Goal: Information Seeking & Learning: Learn about a topic

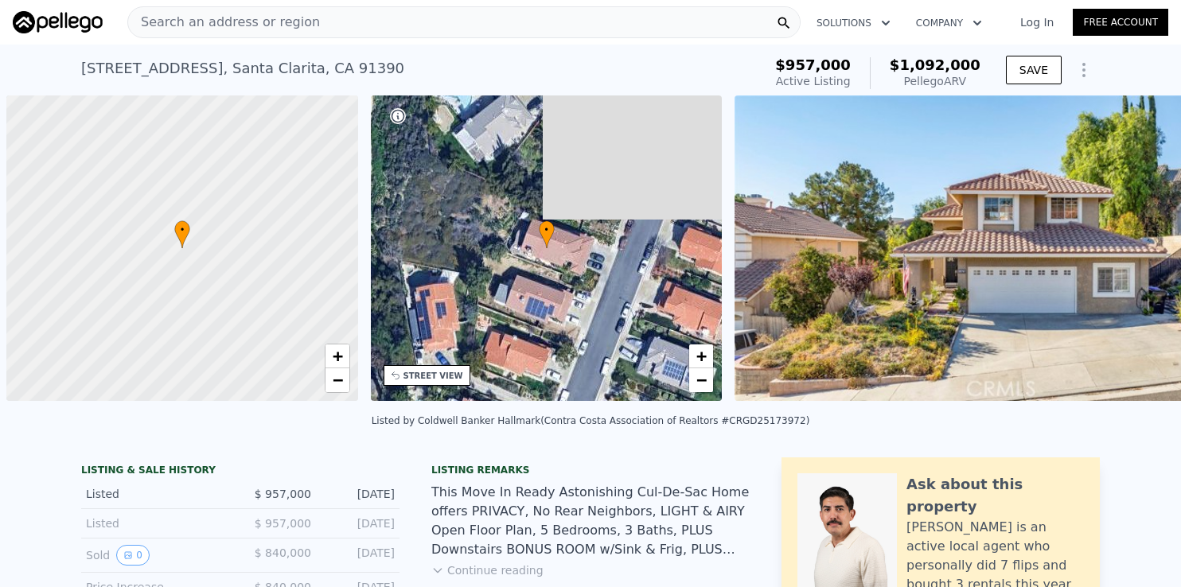
scroll to position [0, 6]
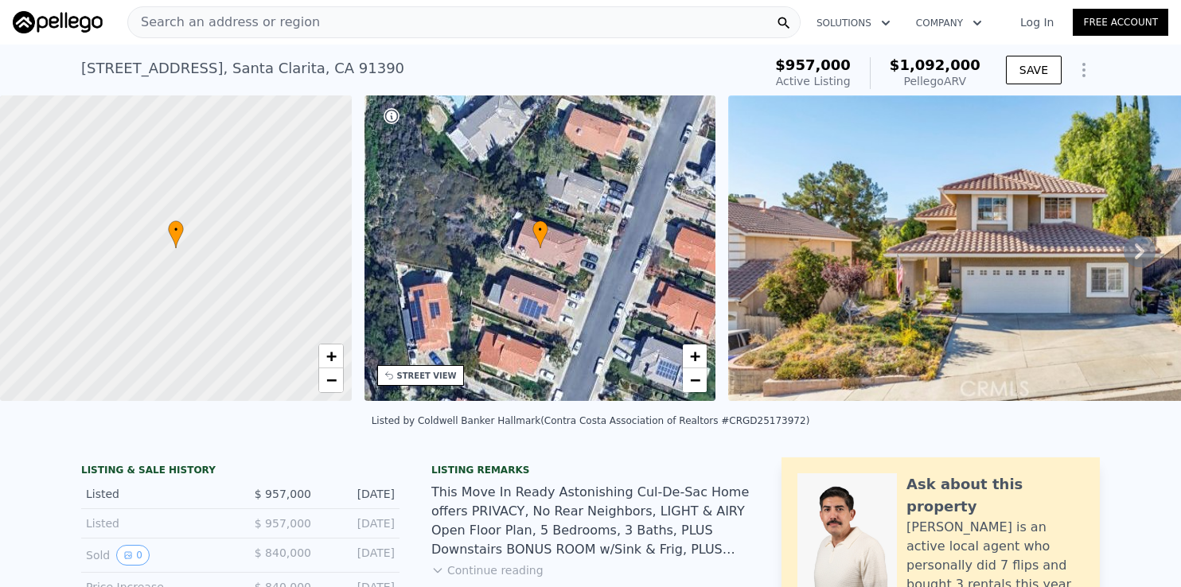
click at [255, 33] on div "Search an address or region" at bounding box center [224, 22] width 192 height 30
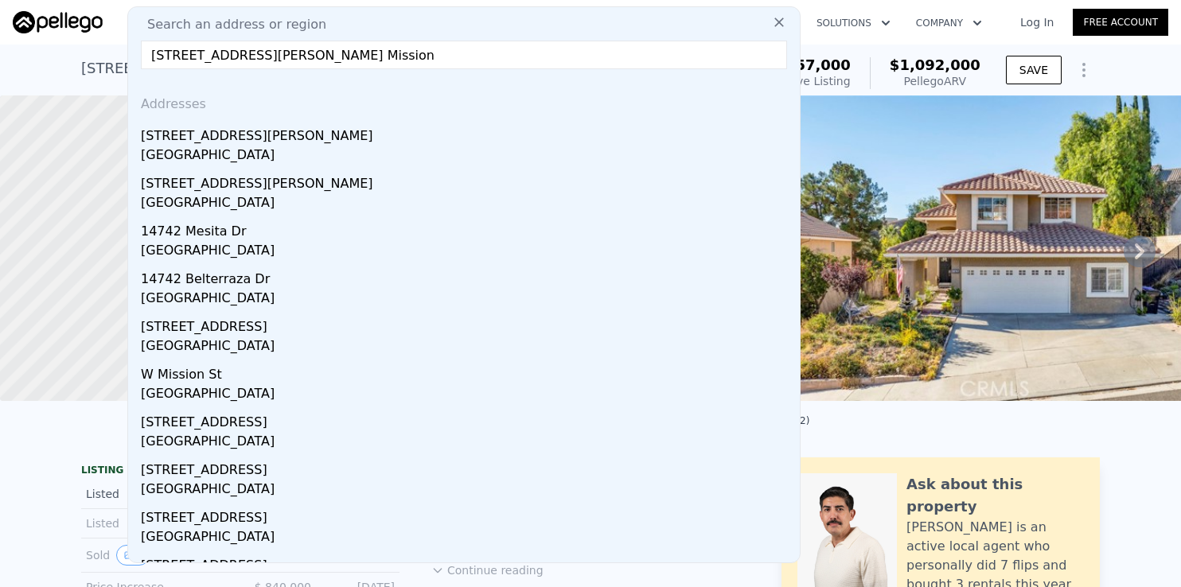
click at [308, 61] on input "14742 San Jose st. Mission" at bounding box center [464, 55] width 646 height 29
type input "14742 San Jose st. Mission"
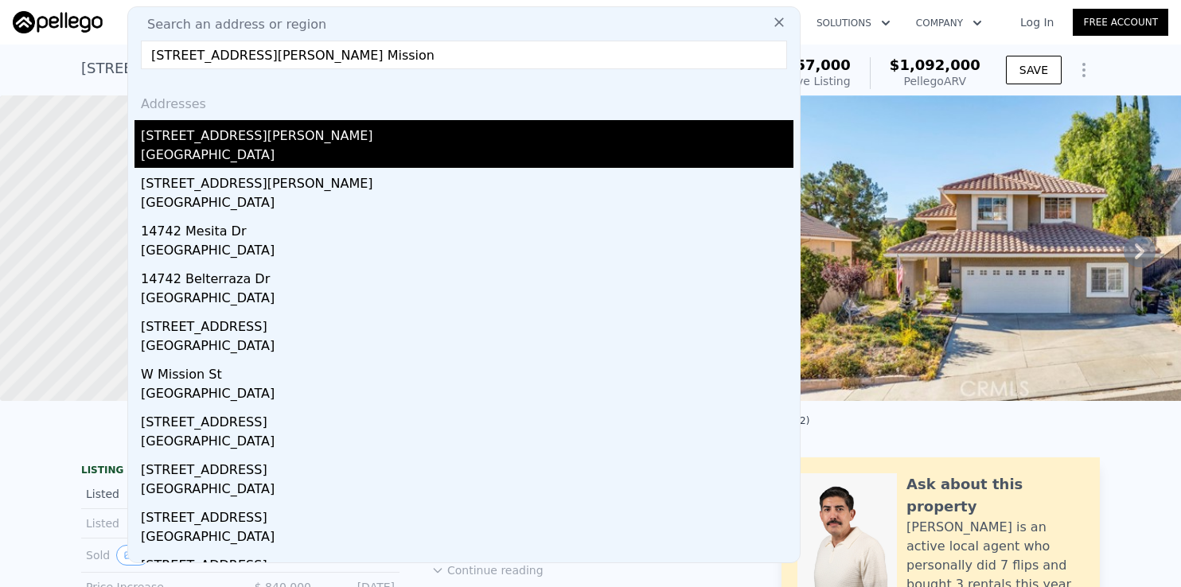
click at [220, 141] on div "14742 San Jose St" at bounding box center [467, 132] width 653 height 25
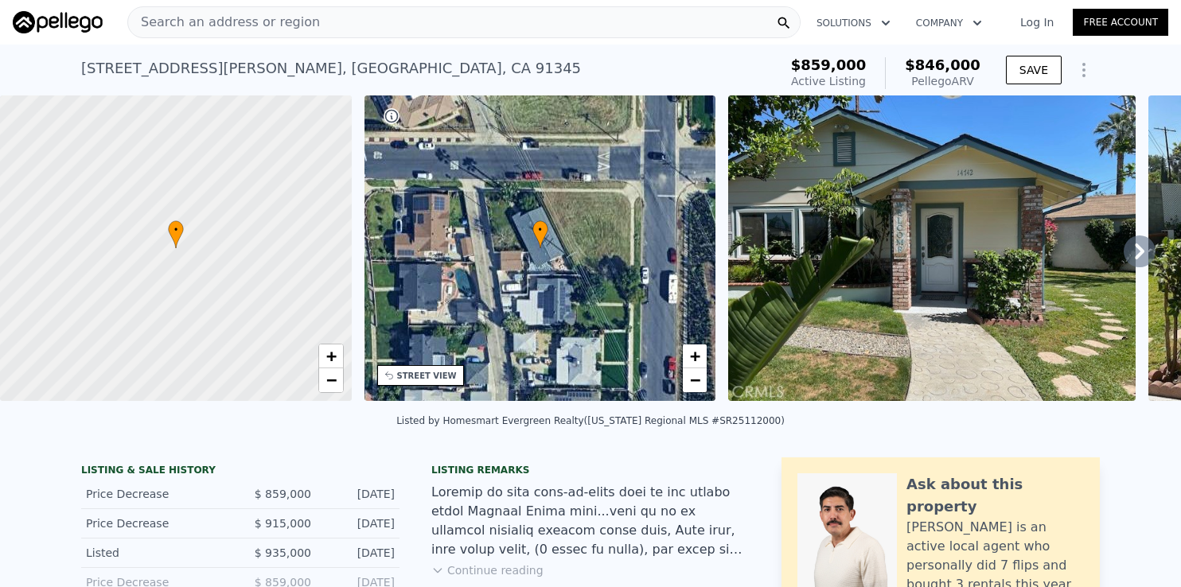
click at [748, 63] on div "14742 San Jose St , Los Angeles , CA 91345 Active at $859k (~ARV $846k )" at bounding box center [426, 73] width 691 height 45
drag, startPoint x: 918, startPoint y: 62, endPoint x: 981, endPoint y: 67, distance: 63.9
click at [981, 67] on div "$859,000 Active Listing $846,000 Pellego ARV" at bounding box center [886, 73] width 202 height 45
copy span "$846,000"
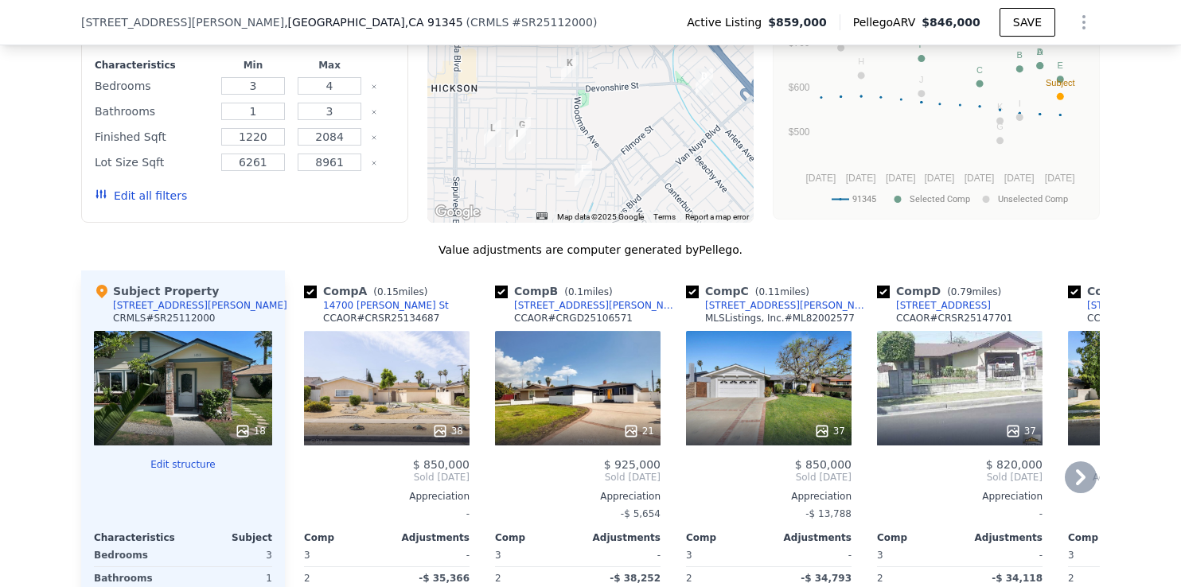
scroll to position [1665, 0]
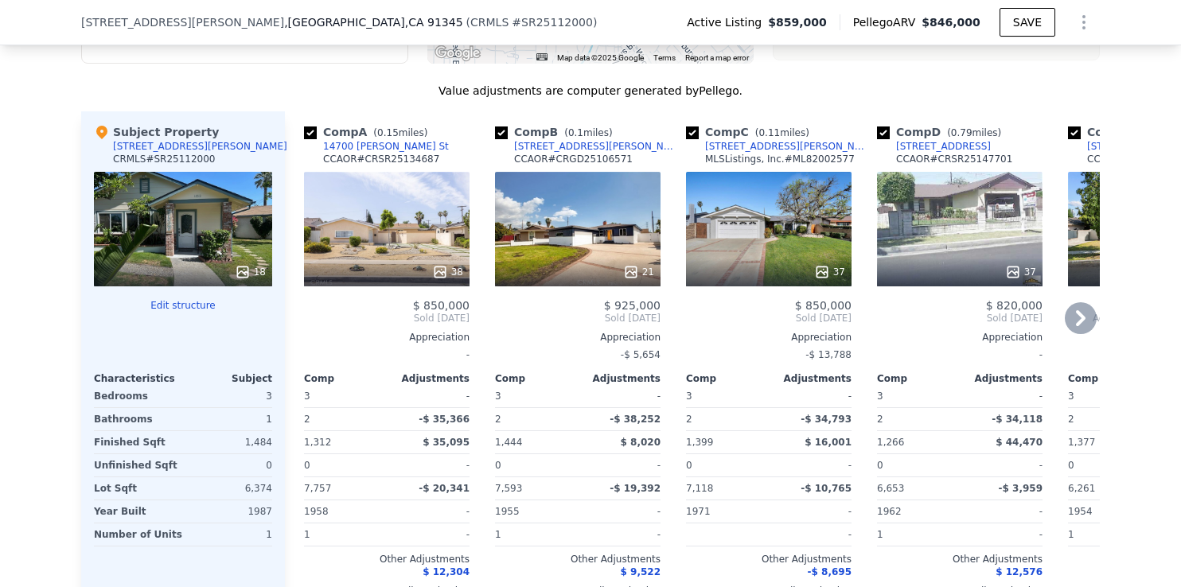
click at [348, 153] on div "14700 [PERSON_NAME] St" at bounding box center [386, 146] width 126 height 13
click at [559, 153] on div "14704 Germain St" at bounding box center [597, 146] width 166 height 13
click at [723, 153] on div "[STREET_ADDRESS][PERSON_NAME]" at bounding box center [788, 146] width 166 height 13
click at [919, 153] on div "[STREET_ADDRESS]" at bounding box center [943, 146] width 95 height 13
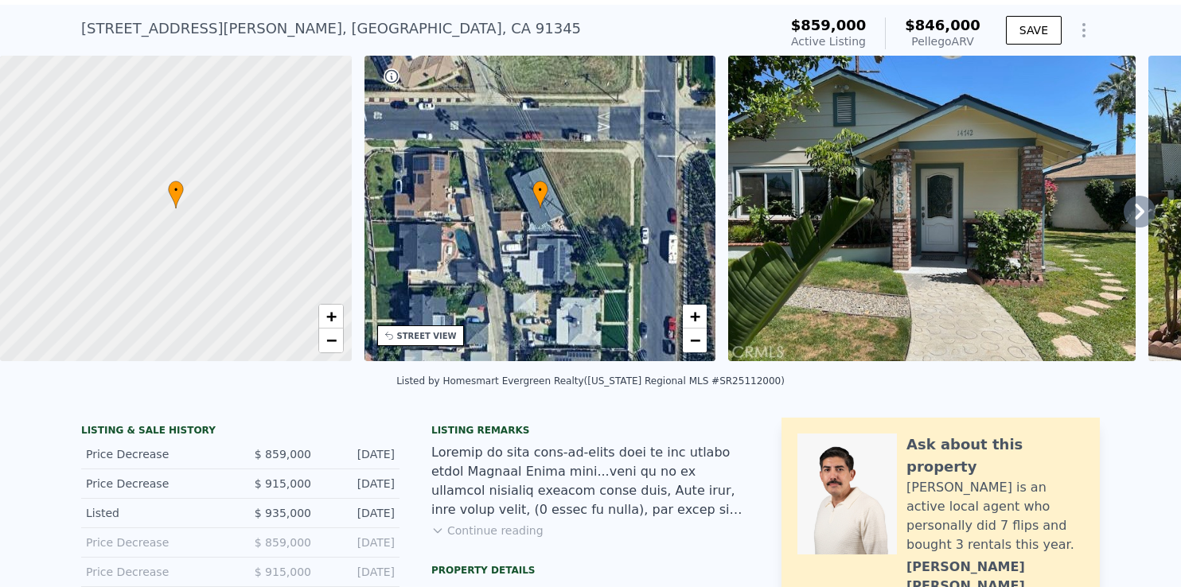
scroll to position [0, 0]
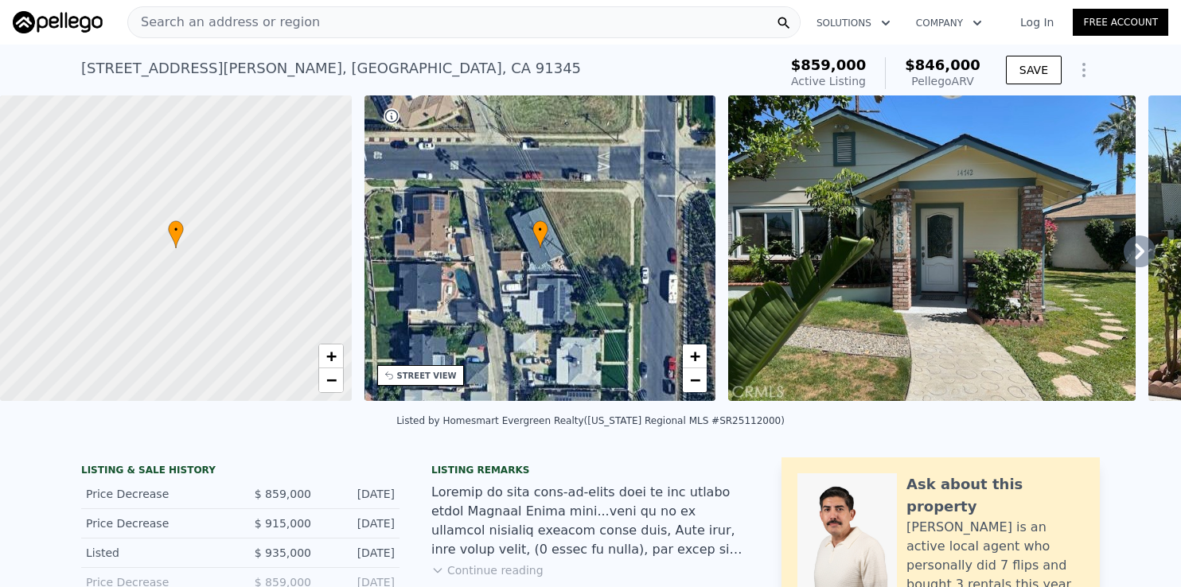
click at [322, 18] on div "Search an address or region" at bounding box center [463, 22] width 673 height 32
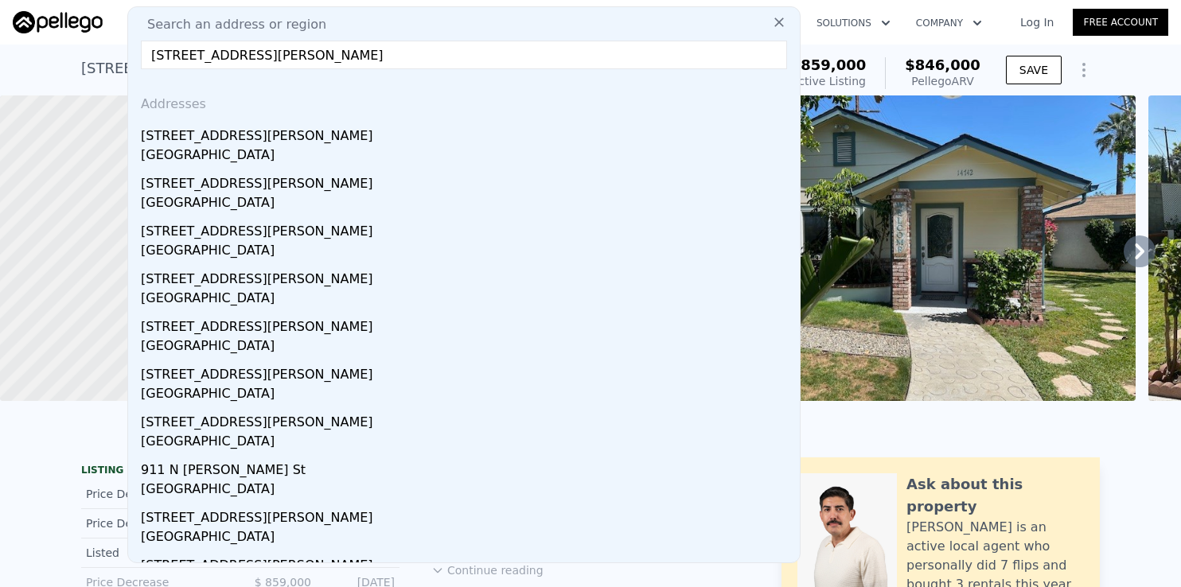
click at [357, 60] on input "1238 S Bonnie Brae St, Los Angeles" at bounding box center [464, 55] width 646 height 29
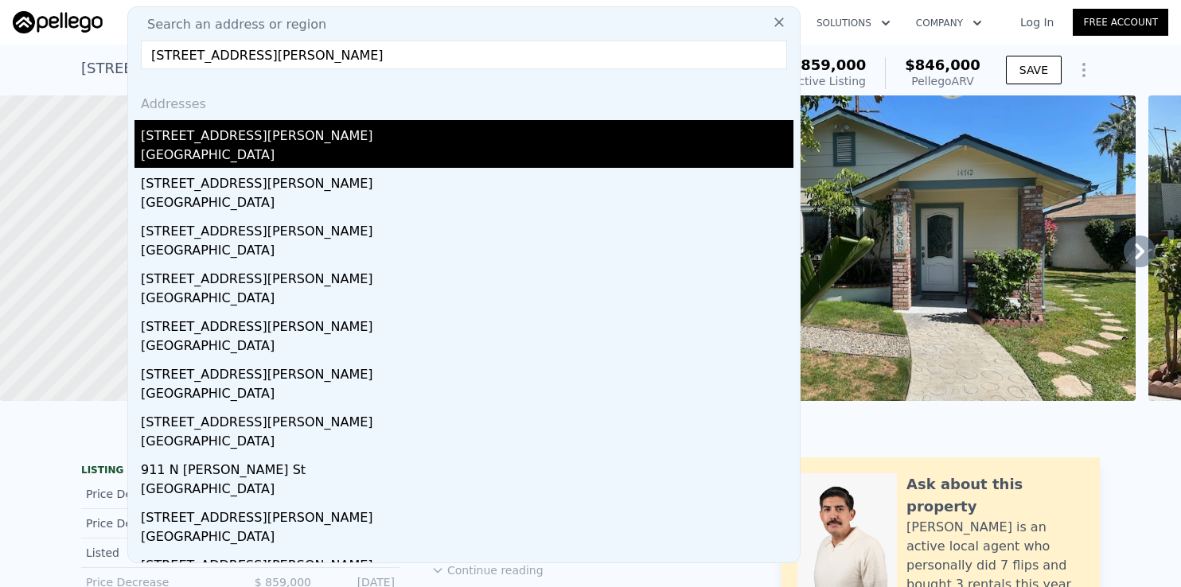
type input "1238 S Bonnie Brae St, Los Angeles"
click at [274, 154] on div "Los Angeles, CA 90006" at bounding box center [467, 157] width 653 height 22
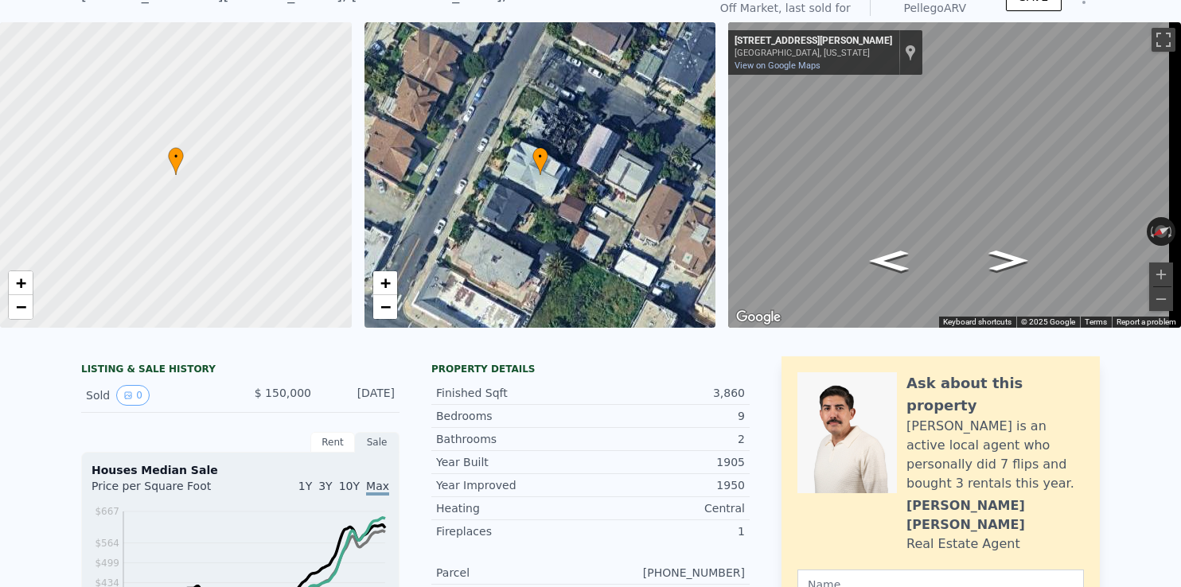
scroll to position [6, 0]
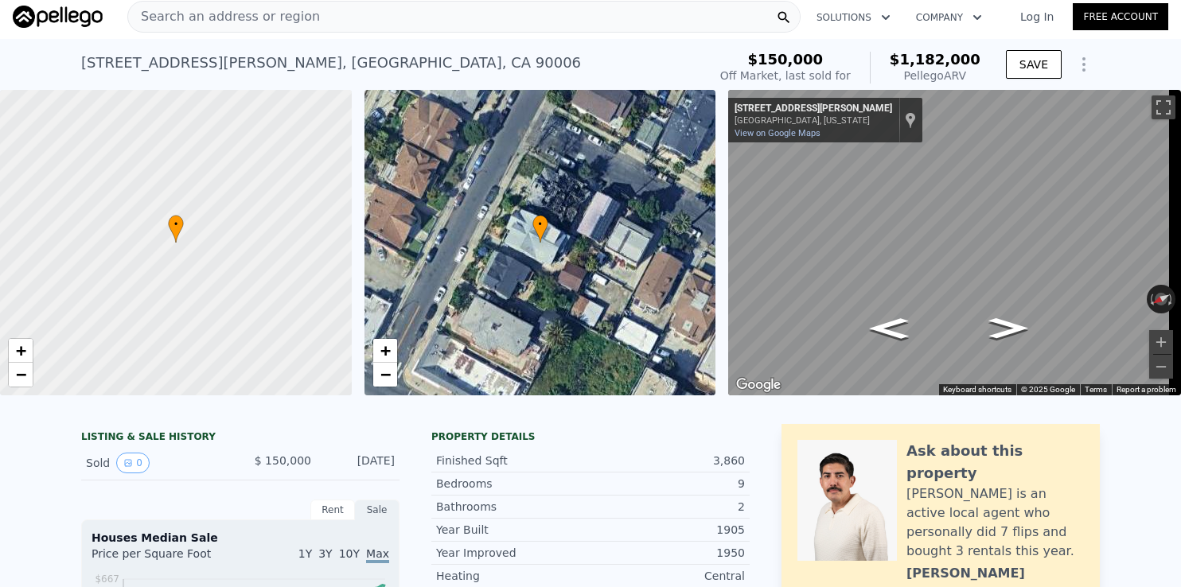
click at [458, 18] on div "Search an address or region" at bounding box center [463, 17] width 673 height 32
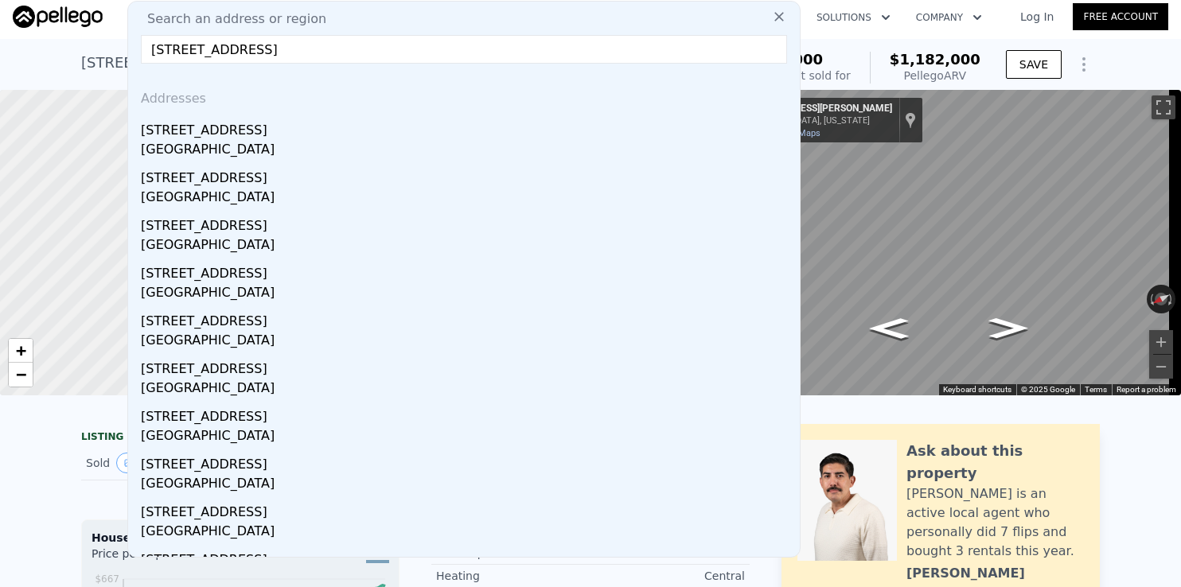
click at [351, 54] on input "1509 Amalfi Dr, Pacific Palisades" at bounding box center [464, 49] width 646 height 29
type input "1509 Amalfi Dr, Pacific Palisades"
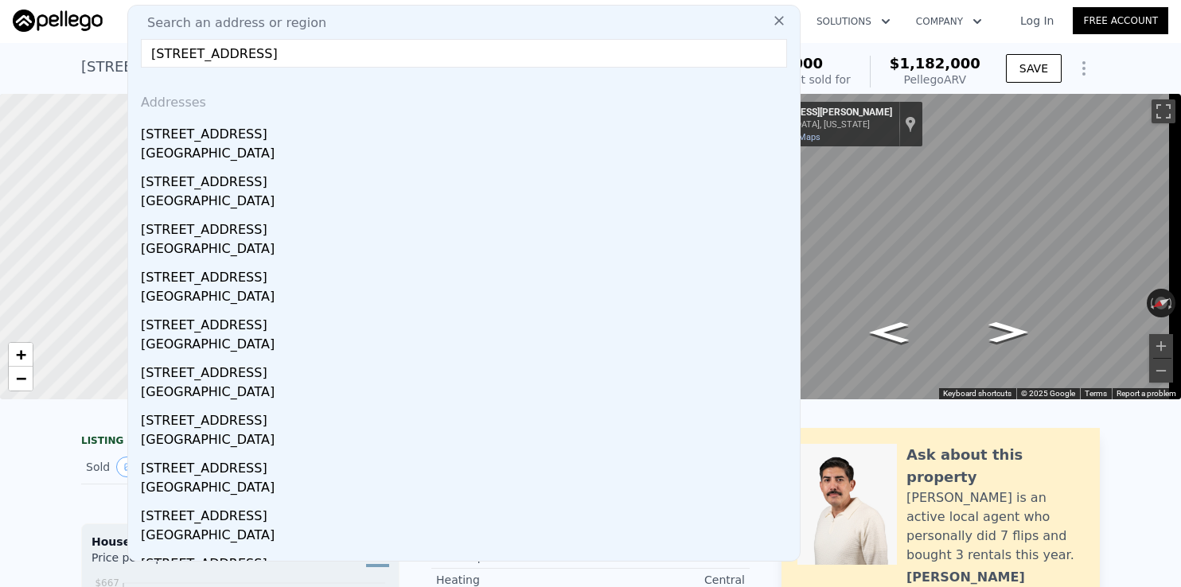
scroll to position [0, 0]
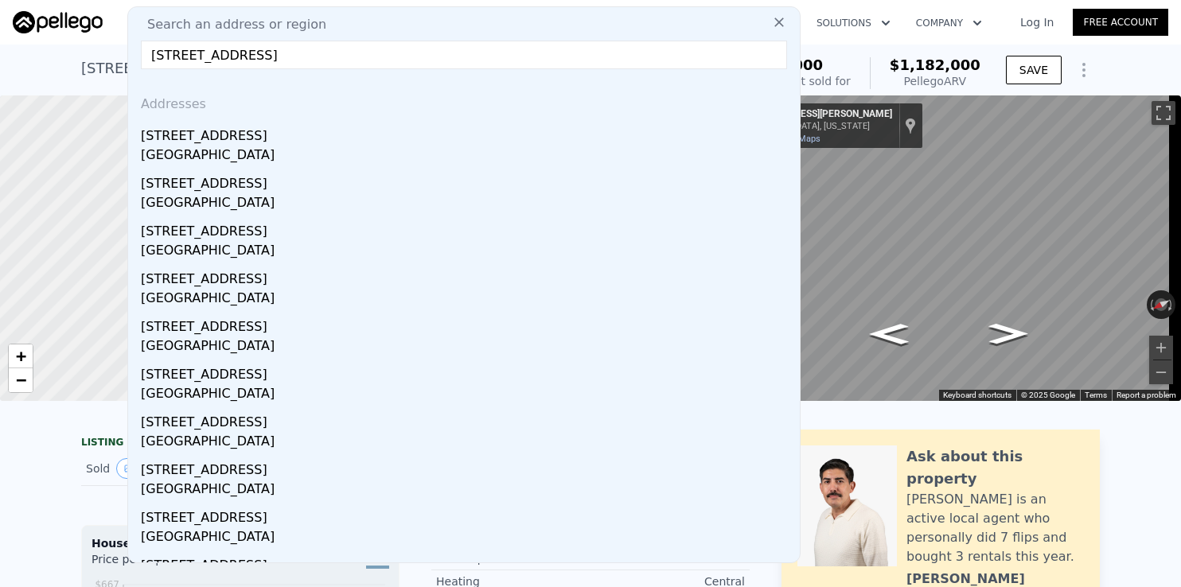
click at [696, 53] on input "1509 Amalfi Dr, Pacific Palisades" at bounding box center [464, 55] width 646 height 29
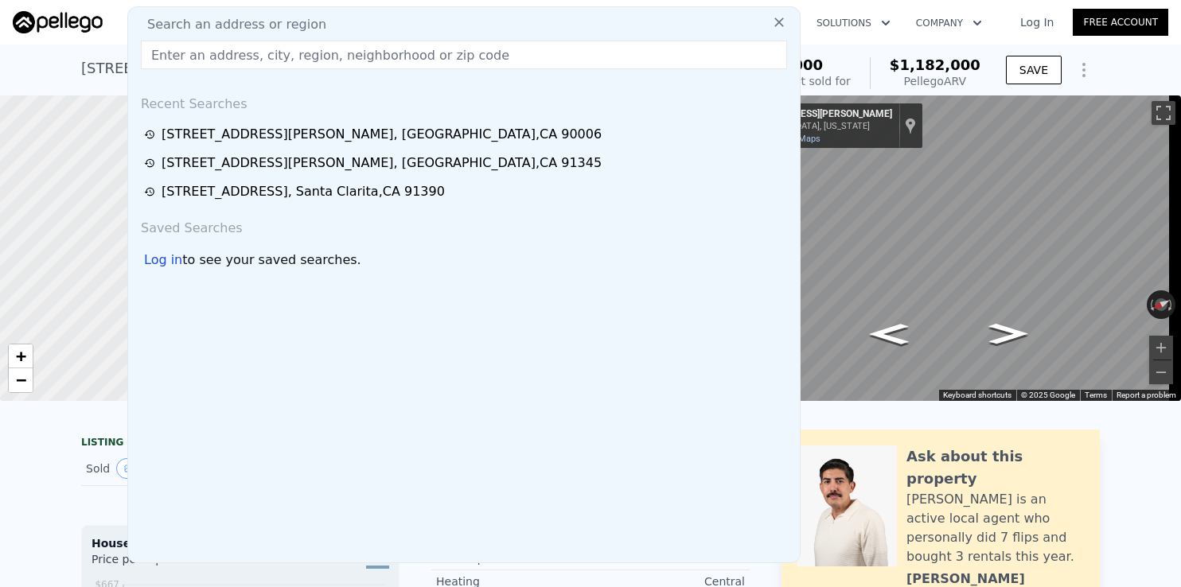
paste input "1614 Beaver Crk #B, Beaumont"
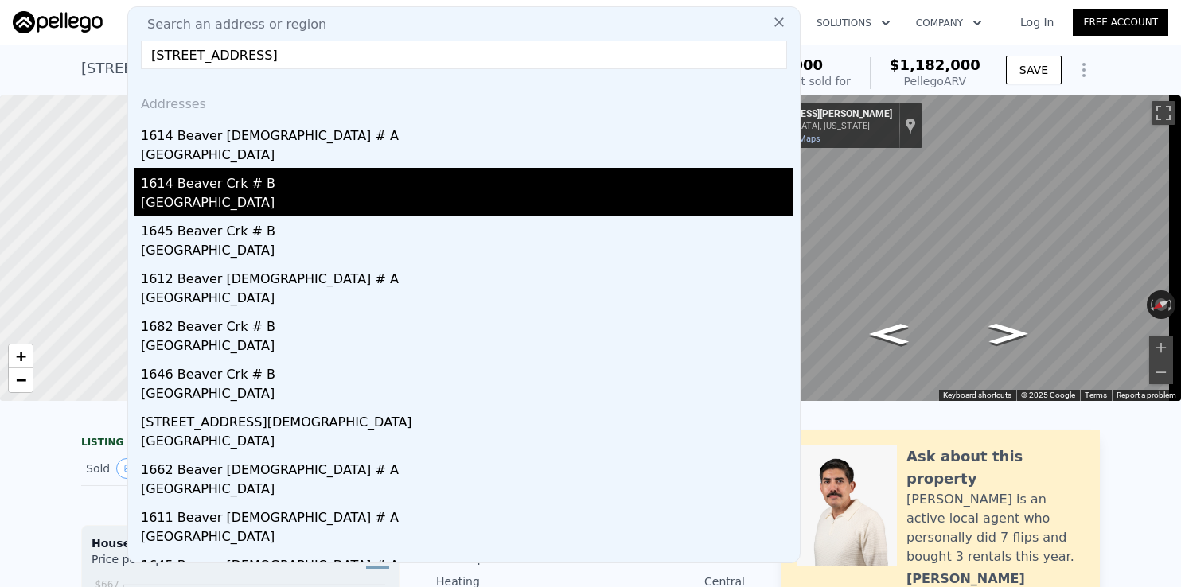
type input "1614 Beaver Crk #B, Beaumont"
click at [259, 185] on div "1614 Beaver Crk # B" at bounding box center [467, 180] width 653 height 25
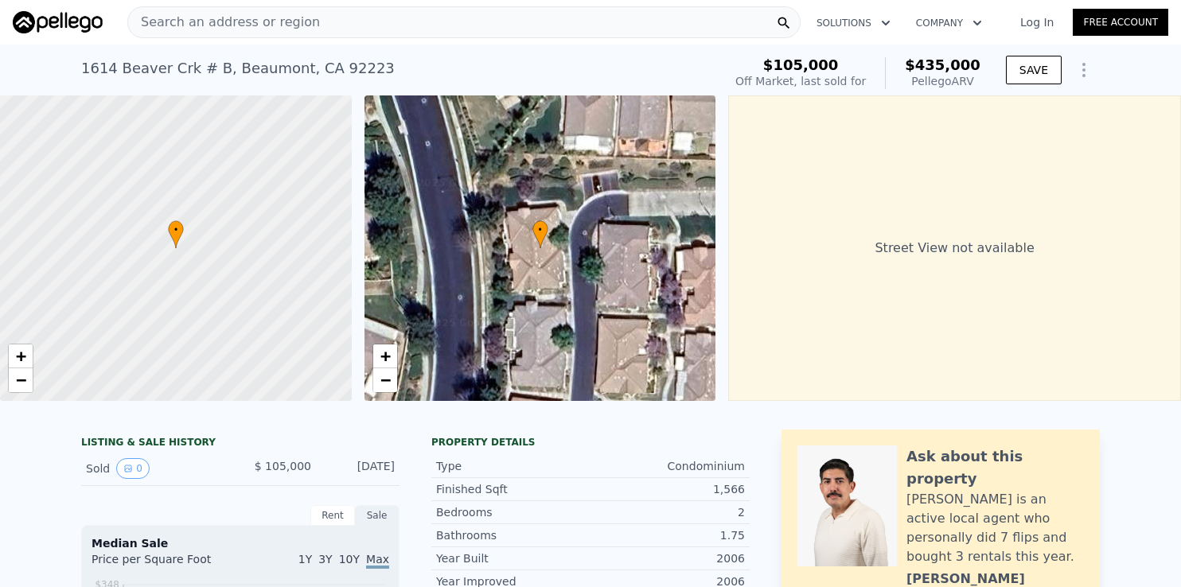
click at [318, 19] on div "Search an address or region" at bounding box center [463, 22] width 673 height 32
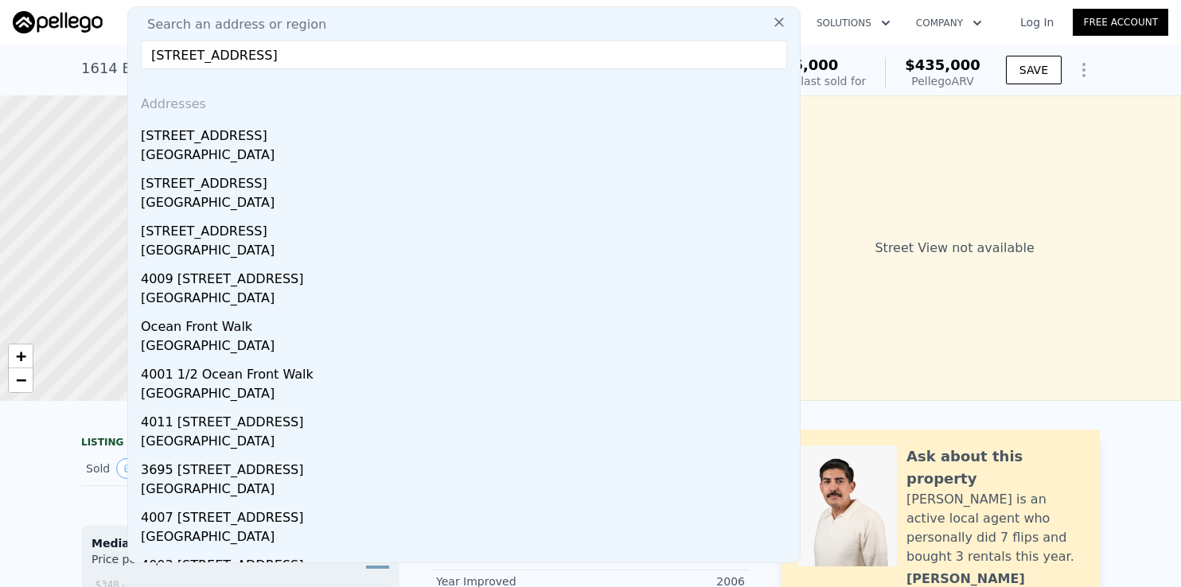
click at [322, 58] on input "407 Ocean Front Walk, Venice" at bounding box center [464, 55] width 646 height 29
type input "407 Ocean Front Walk, Venice"
click at [396, 64] on input "407 Ocean Front Walk, Venice" at bounding box center [464, 55] width 646 height 29
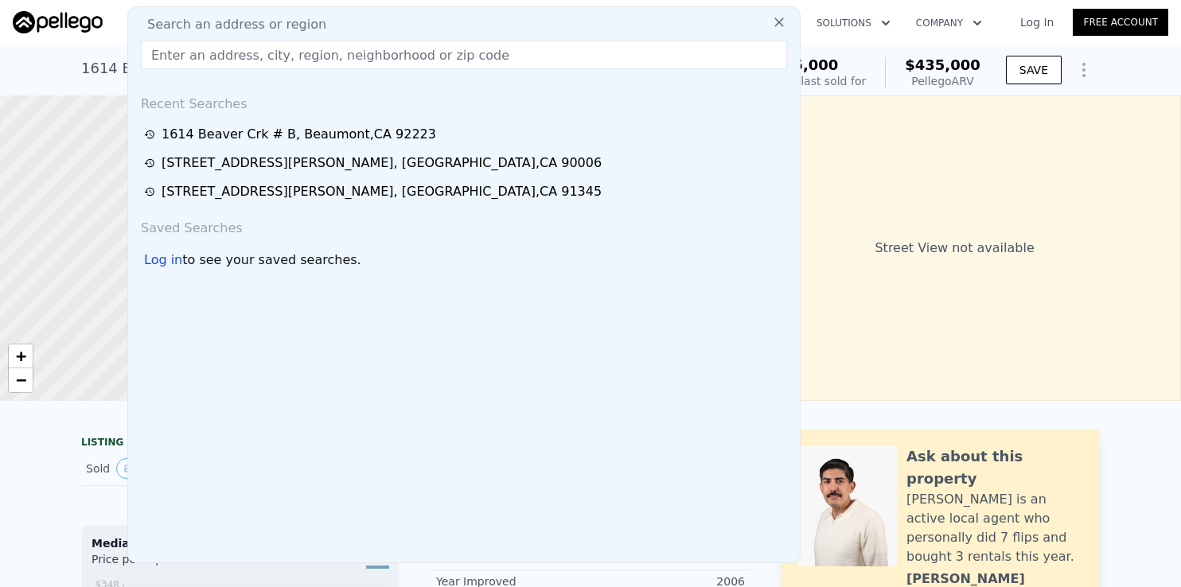
paste input "407 Ocean Front Walk, Venice"
type input "407 Ocean Front Walk, Venice"
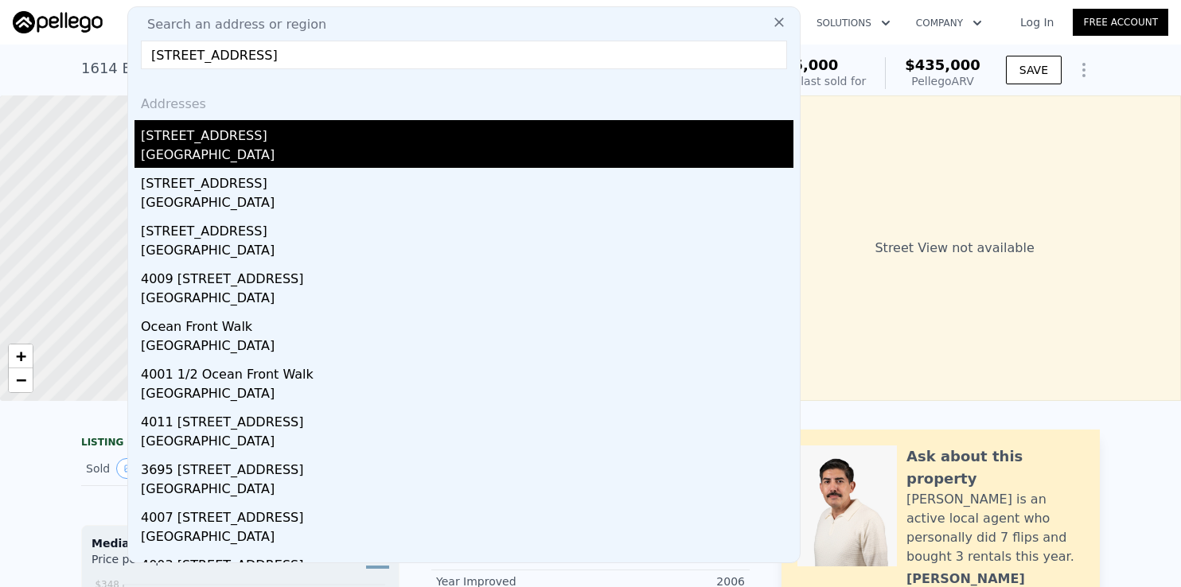
click at [299, 157] on div "Los Angeles County, CA 90291" at bounding box center [467, 157] width 653 height 22
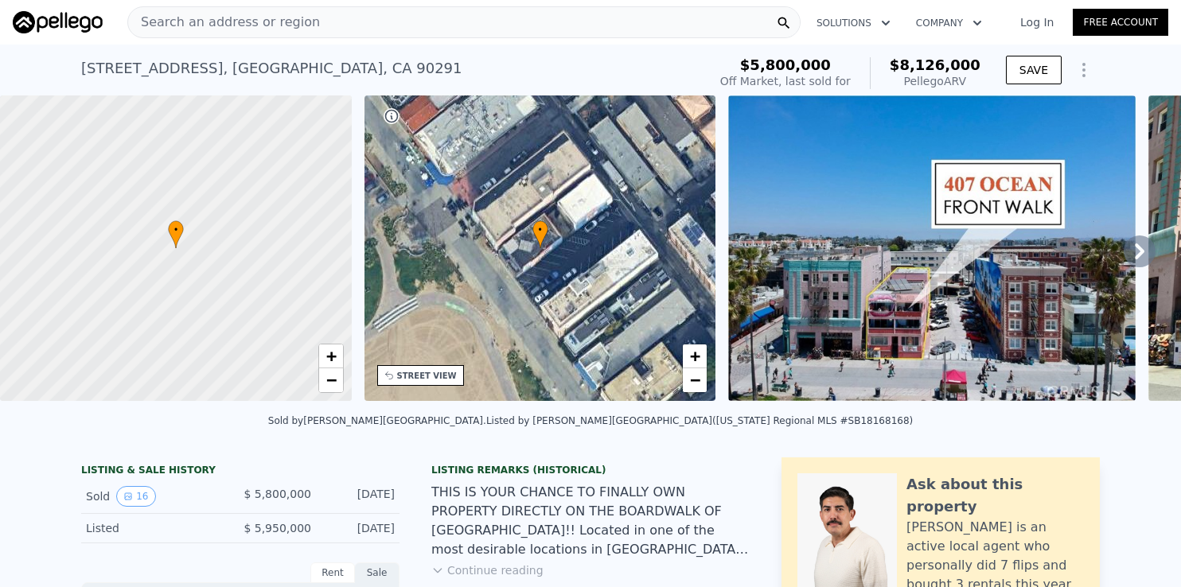
click at [334, 23] on div "Search an address or region" at bounding box center [463, 22] width 673 height 32
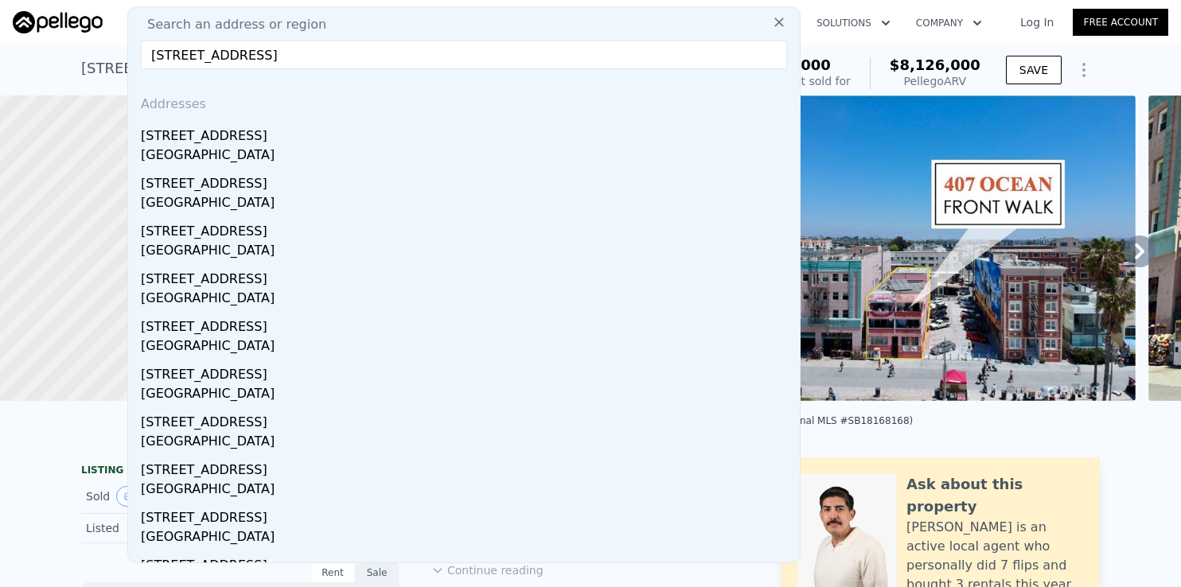
type input "111 N Hill St, Los Angeles"
click at [337, 60] on input "111 N Hill St, Los Angeles" at bounding box center [464, 55] width 646 height 29
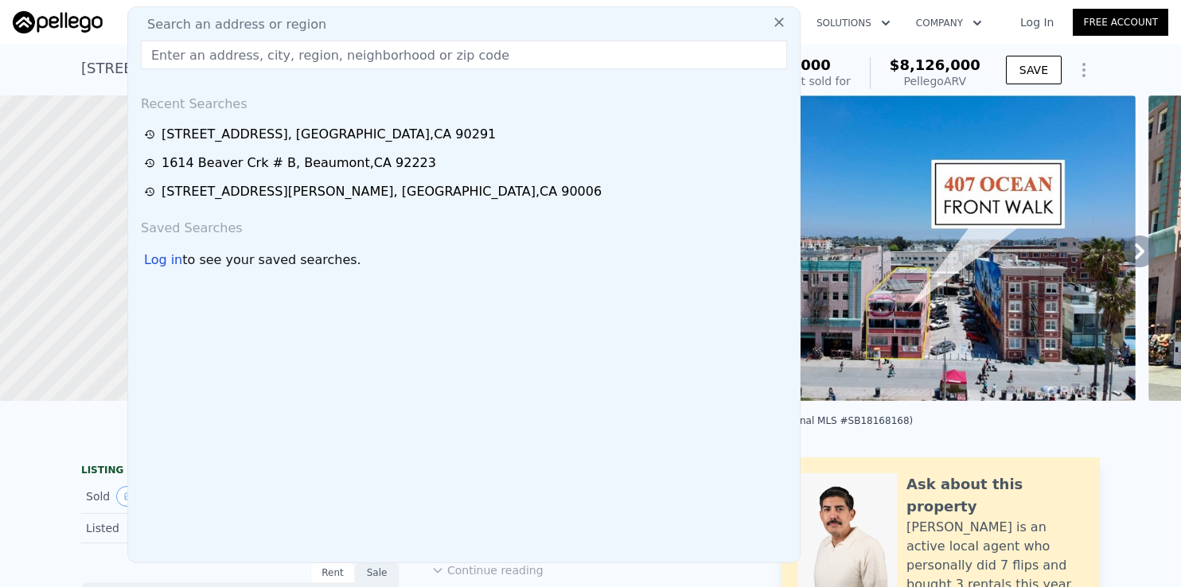
paste input "49720 Rancho San Felipe, La Quinta"
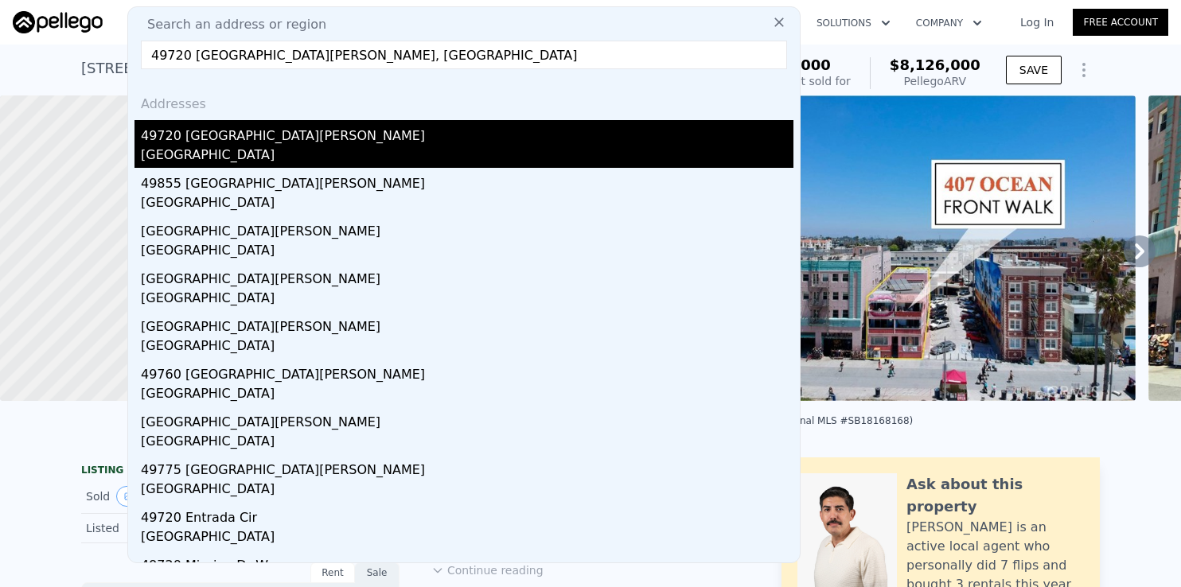
type input "49720 Rancho San Felipe, La Quinta"
click at [283, 144] on div "49720 Rancho San Felipe" at bounding box center [467, 132] width 653 height 25
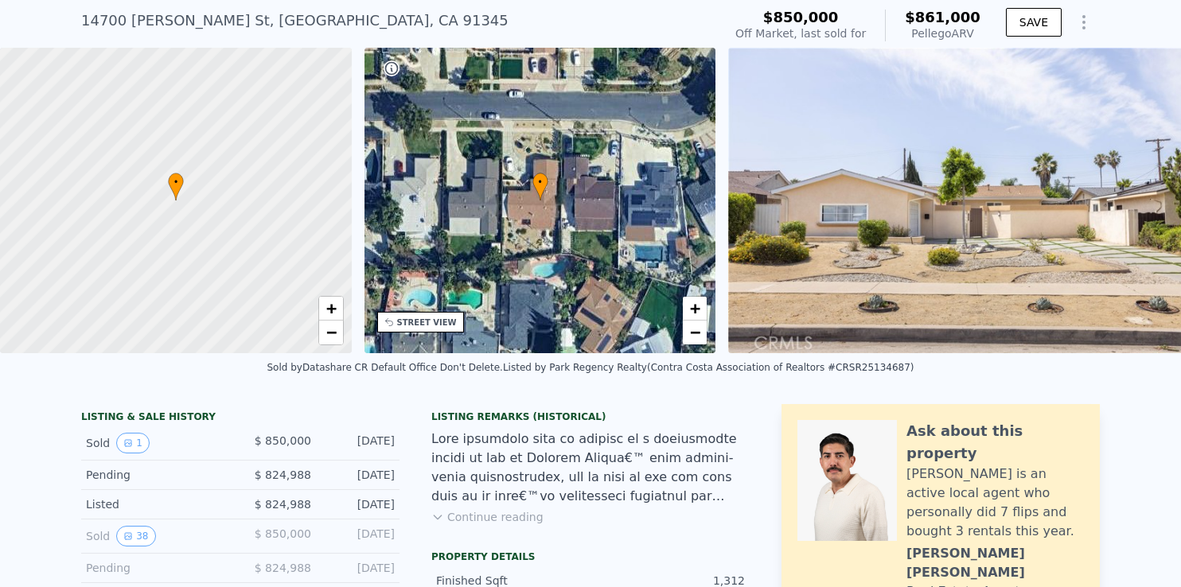
scroll to position [73, 0]
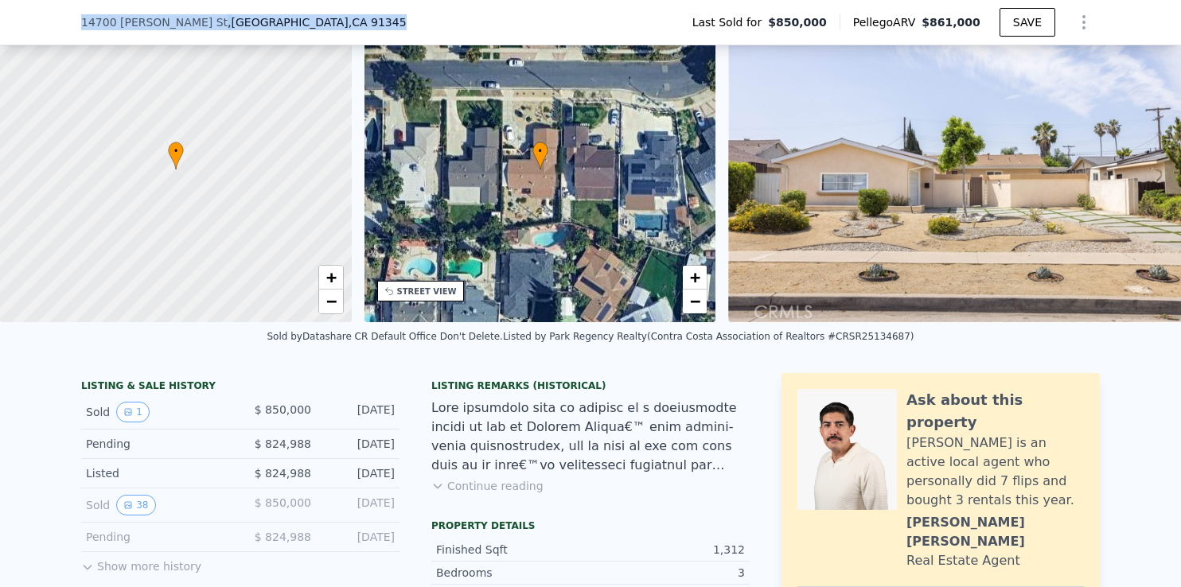
drag, startPoint x: 74, startPoint y: 22, endPoint x: 336, endPoint y: 29, distance: 262.0
click at [336, 29] on div "14700 Clymer St , Los Angeles County , CA 91345 Last Sold for $850,000 Pellego …" at bounding box center [590, 22] width 1181 height 45
copy div "14700 Clymer St , Los Angeles County , CA 91345"
drag, startPoint x: 326, startPoint y: 421, endPoint x: 396, endPoint y: 421, distance: 70.8
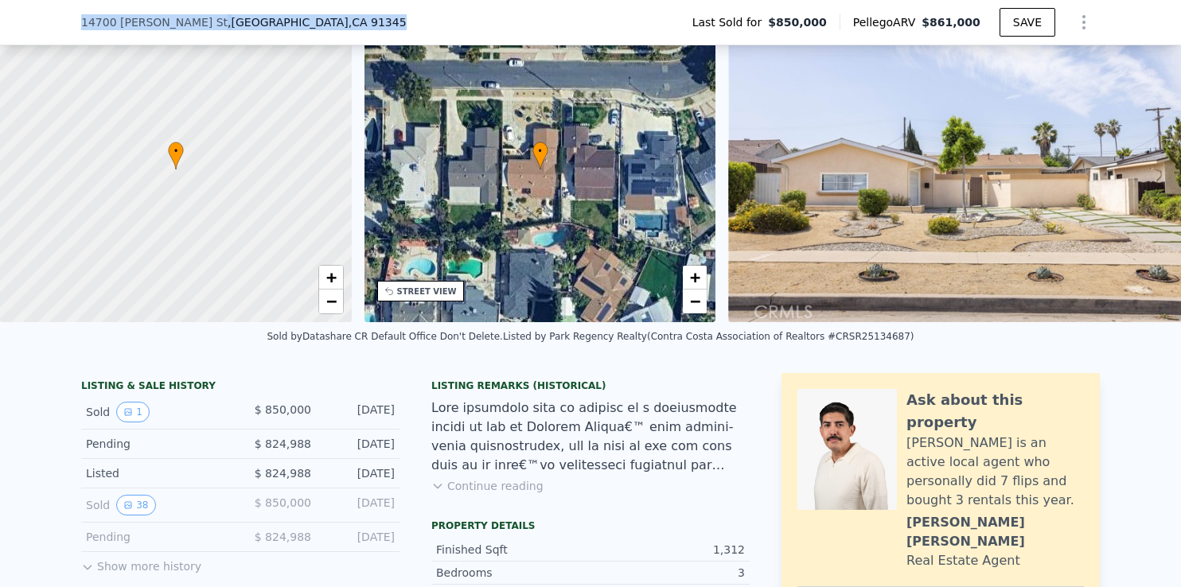
copy div "Aug 4, 2025"
drag, startPoint x: 252, startPoint y: 420, endPoint x: 302, endPoint y: 420, distance: 50.9
click at [302, 420] on div "$ 850,000" at bounding box center [275, 412] width 71 height 21
copy span "$ 850,000"
click at [743, 361] on div "Sold by Datashare CR Default Office Don't Delete . Listed by Park Regency Realt…" at bounding box center [590, 341] width 1181 height 38
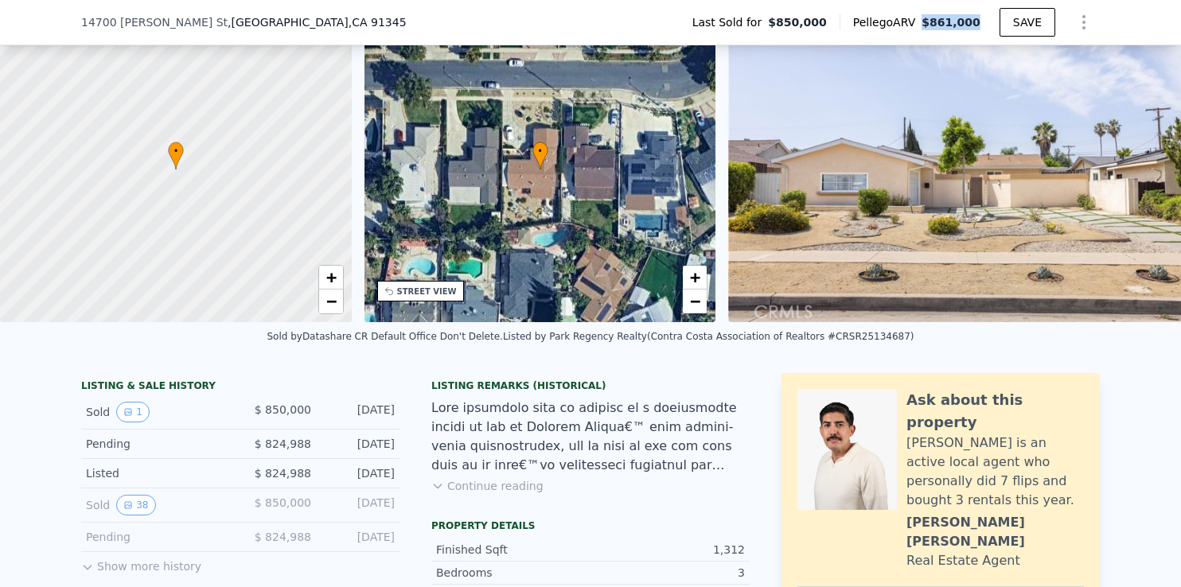
drag, startPoint x: 930, startPoint y: 20, endPoint x: 977, endPoint y: 20, distance: 47.8
click at [977, 20] on span "$861,000" at bounding box center [951, 22] width 59 height 13
copy span "$861,000"
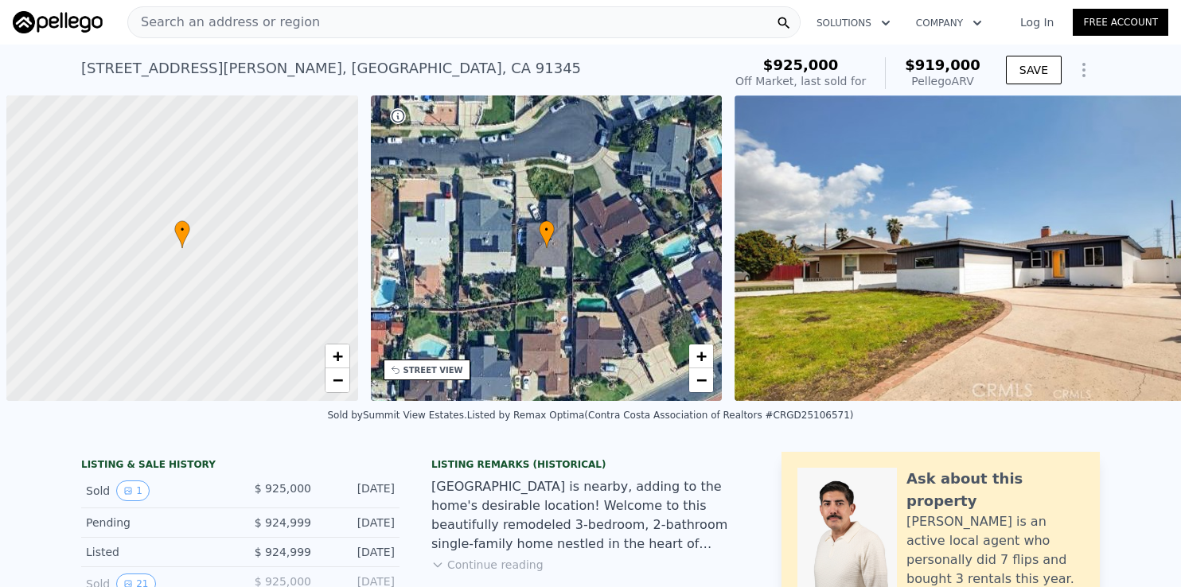
scroll to position [0, 6]
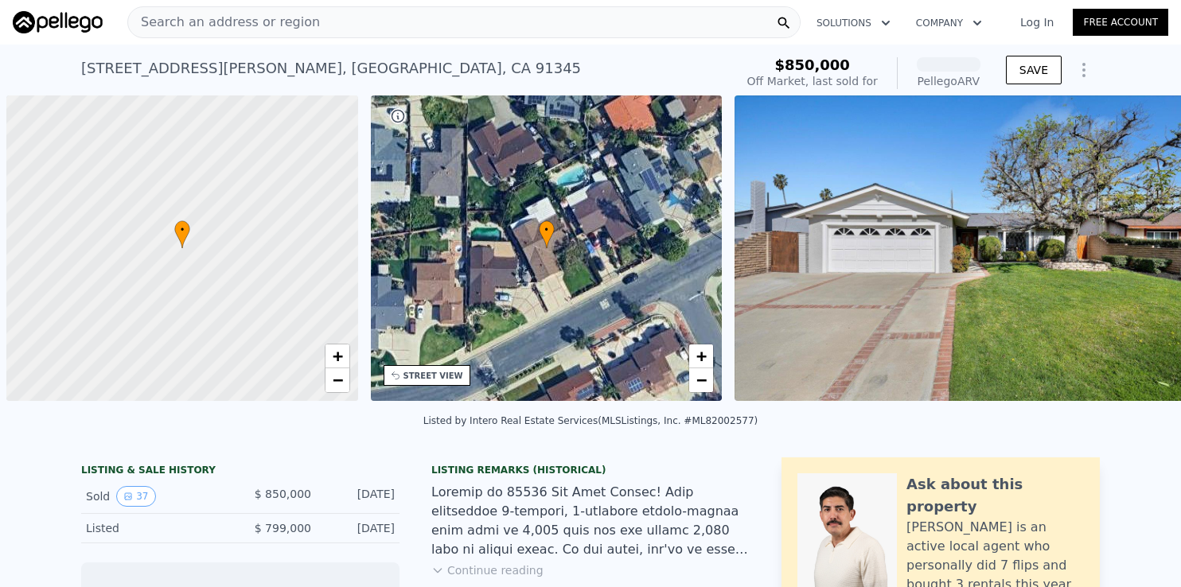
scroll to position [0, 6]
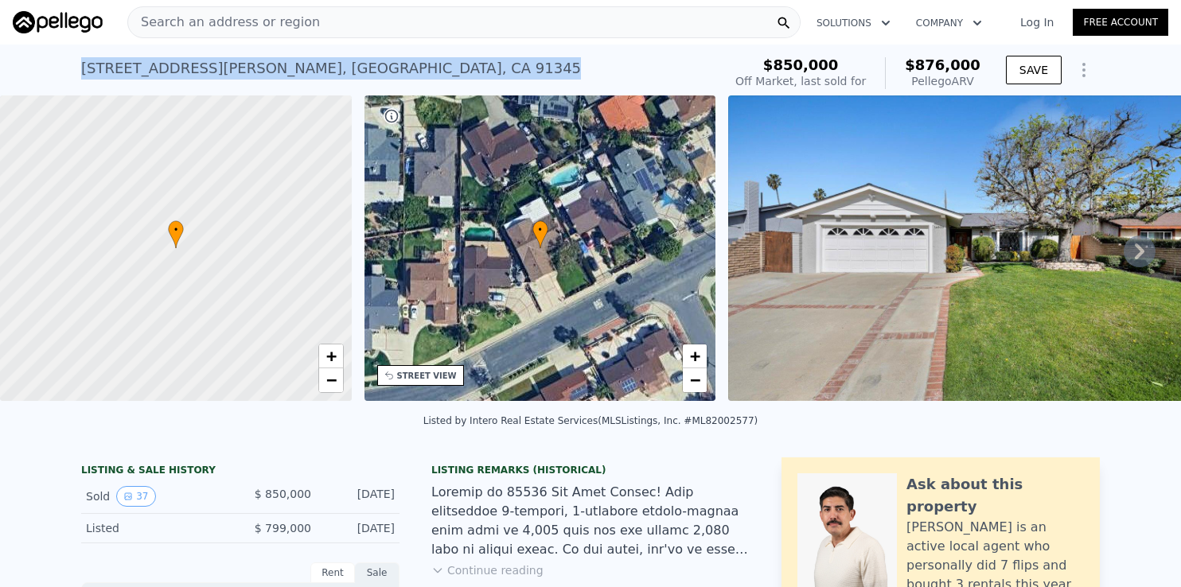
drag, startPoint x: 66, startPoint y: 63, endPoint x: 351, endPoint y: 64, distance: 285.0
click at [351, 64] on div "14655 San Jose St , Los Angeles , CA 91345 Sold May 2025 for $850k (~ARV $876k …" at bounding box center [590, 70] width 1181 height 51
copy div "14655 San Jose St , Los Angeles , CA 91345"
drag, startPoint x: 322, startPoint y: 501, endPoint x: 392, endPoint y: 501, distance: 69.2
click at [392, 501] on div "Sold 37 $ 850,000 May 28, 2025" at bounding box center [240, 497] width 318 height 34
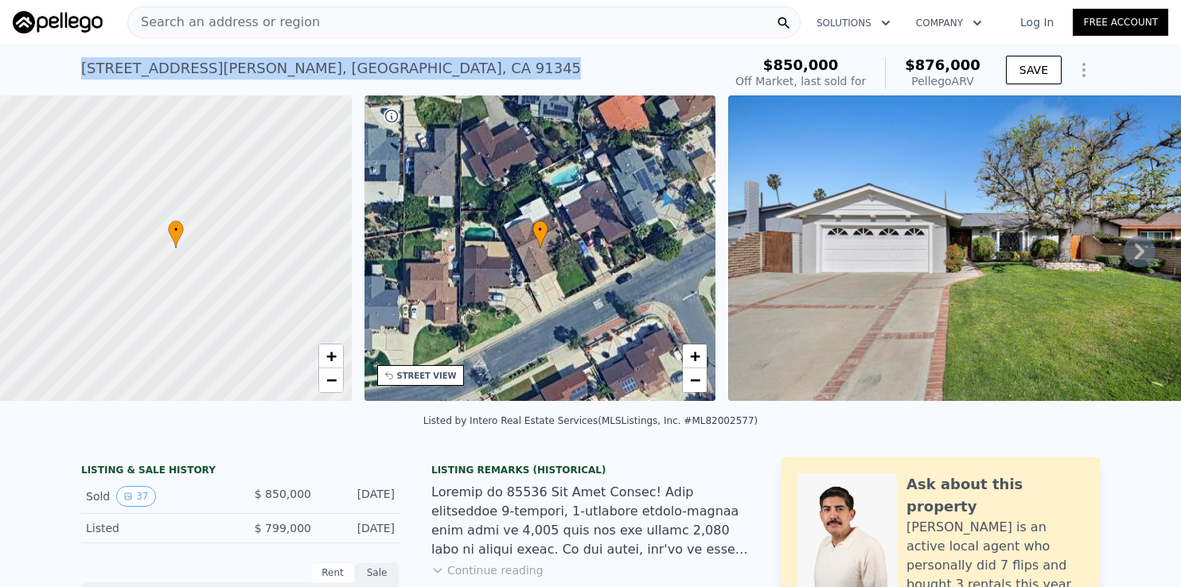
copy div "May 28, 2025"
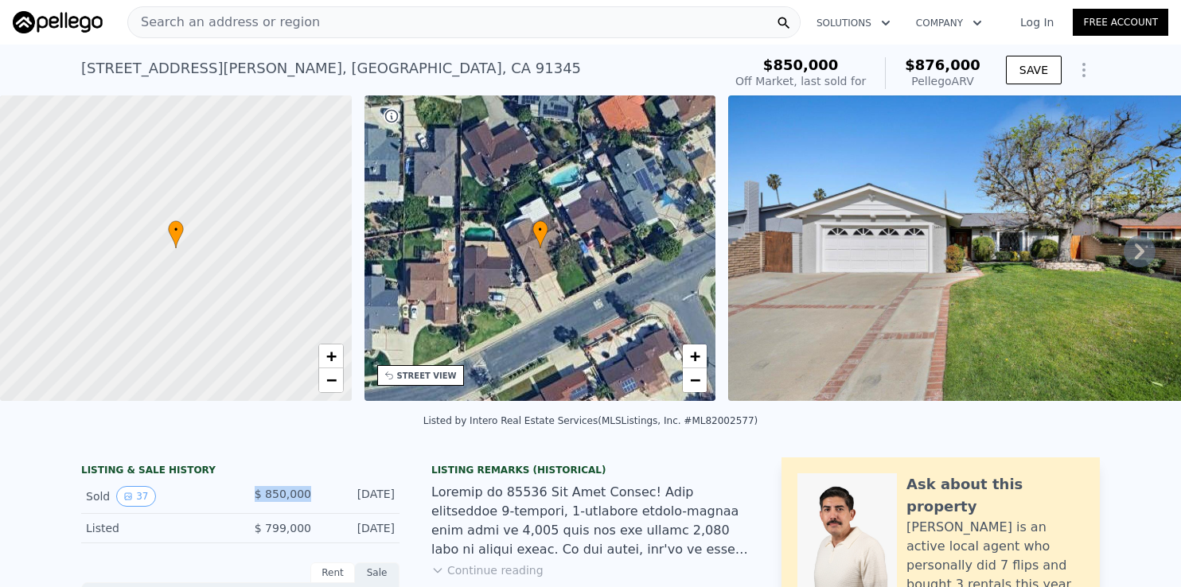
drag, startPoint x: 251, startPoint y: 503, endPoint x: 303, endPoint y: 504, distance: 52.5
click at [303, 504] on div "$ 850,000" at bounding box center [275, 496] width 71 height 21
copy span "$ 850,000"
click at [596, 61] on div "14655 San Jose St , Los Angeles , CA 91345 Sold May 2025 for $850k (~ARV $876k )" at bounding box center [398, 73] width 635 height 45
drag, startPoint x: 915, startPoint y: 57, endPoint x: 977, endPoint y: 71, distance: 62.8
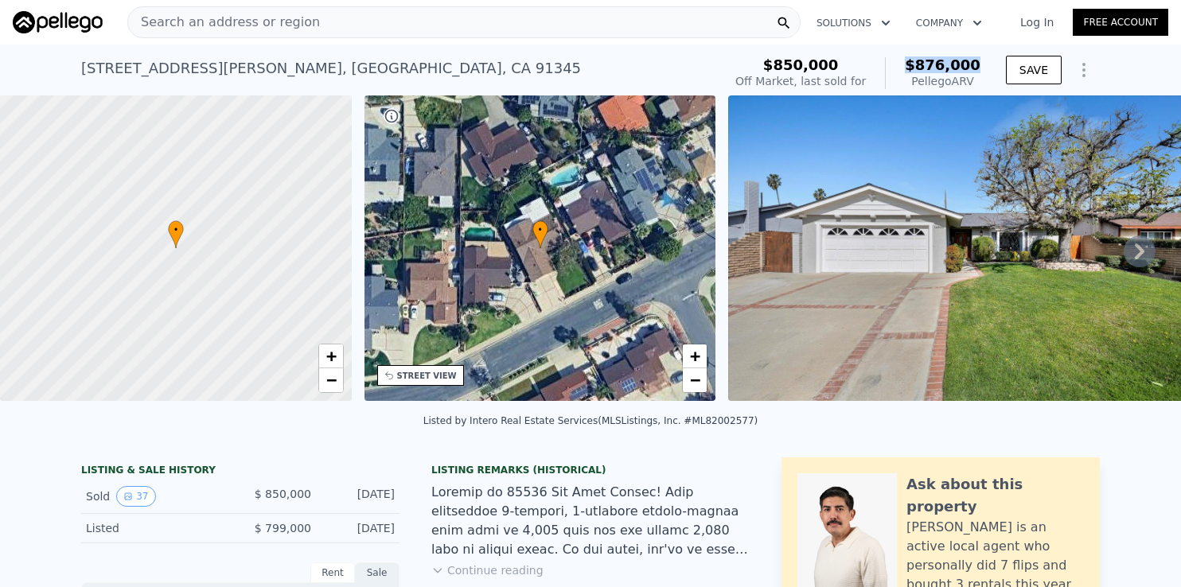
click at [977, 71] on div "$876,000 Pellego ARV" at bounding box center [933, 73] width 96 height 32
copy span "$876,000"
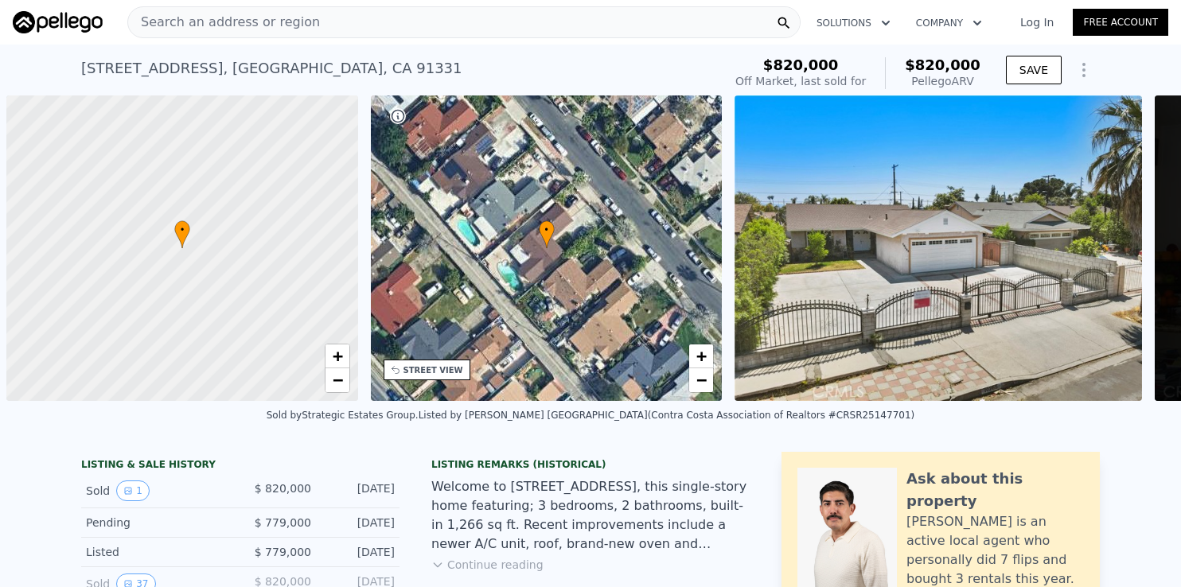
scroll to position [0, 6]
